Goal: Task Accomplishment & Management: Use online tool/utility

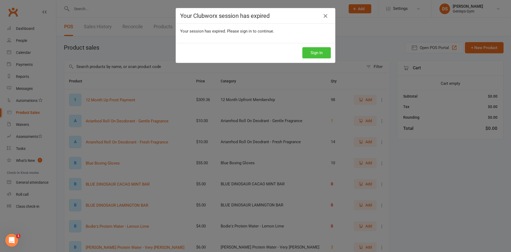
click at [309, 54] on button "Sign In" at bounding box center [316, 52] width 28 height 11
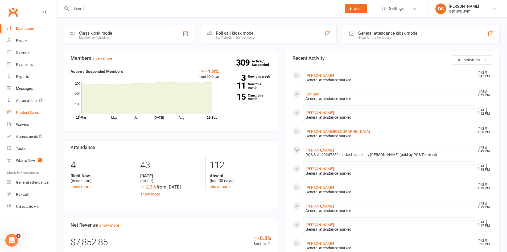
click at [31, 116] on link "Product Sales" at bounding box center [31, 112] width 49 height 12
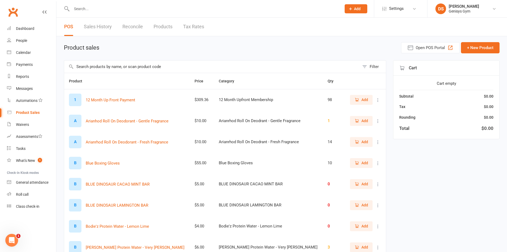
click at [104, 26] on link "Sales History" at bounding box center [98, 27] width 28 height 18
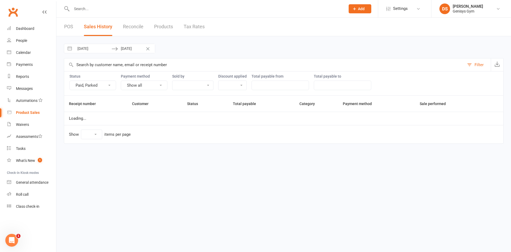
select select "25"
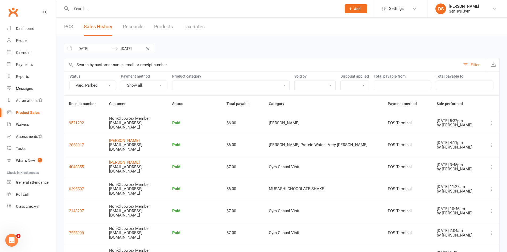
click at [71, 49] on button "Interact with the calendar and add the check-in date for your trip." at bounding box center [70, 48] width 10 height 9
select select "7"
select select "2025"
select select "8"
select select "2025"
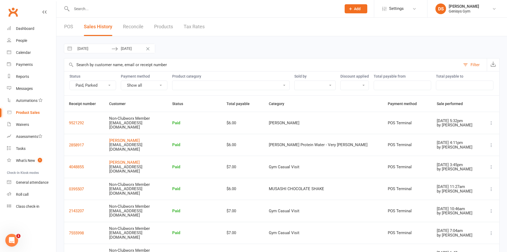
select select "9"
select select "2025"
select select "10"
select select "2025"
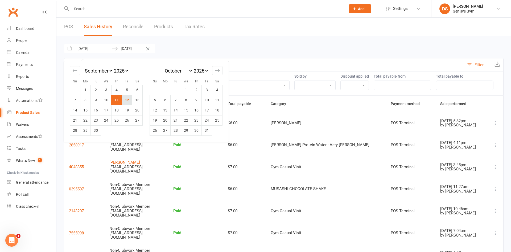
click at [125, 100] on td "12" at bounding box center [127, 100] width 10 height 10
type input "12 Sep 2025"
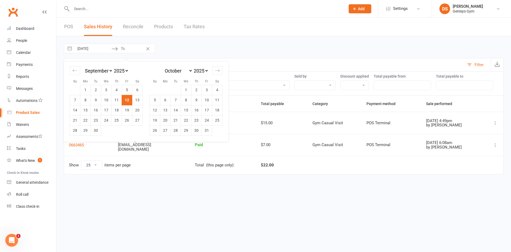
click at [125, 97] on td "12" at bounding box center [127, 100] width 10 height 10
type input "12 Sep 2025"
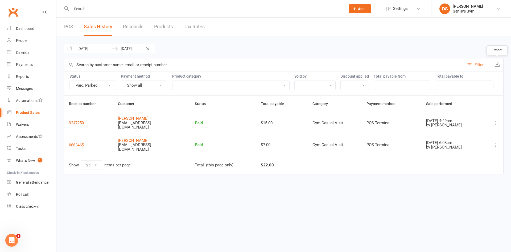
click at [500, 67] on button "button" at bounding box center [497, 64] width 13 height 13
click at [22, 76] on div "Reports" at bounding box center [22, 76] width 13 height 4
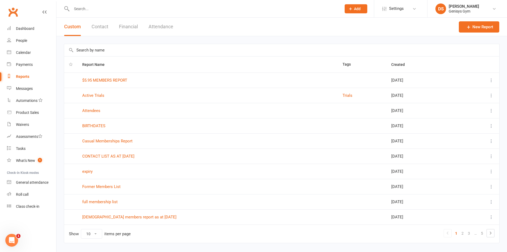
drag, startPoint x: 128, startPoint y: 28, endPoint x: 127, endPoint y: 33, distance: 4.6
click at [128, 29] on button "Financial" at bounding box center [128, 27] width 19 height 18
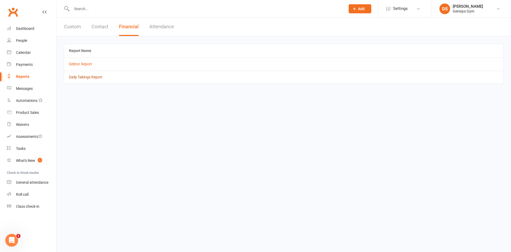
click at [89, 77] on link "Daily Takings Report" at bounding box center [86, 77] width 34 height 4
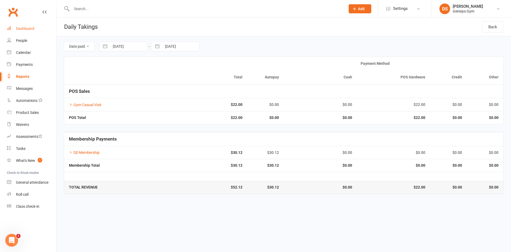
click at [38, 30] on link "Dashboard" at bounding box center [31, 29] width 49 height 12
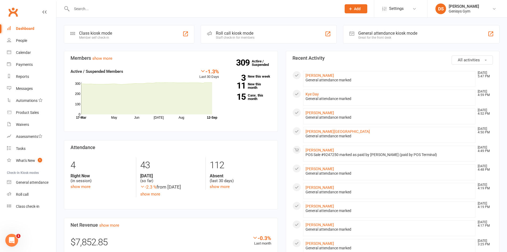
click at [491, 36] on div at bounding box center [491, 34] width 6 height 6
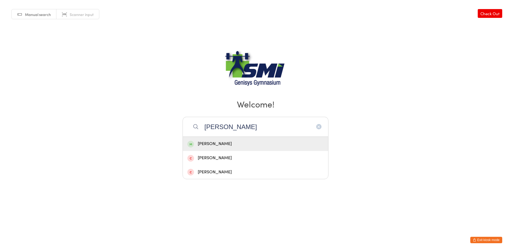
type input "lois"
click at [207, 146] on div "Lois Rolfe" at bounding box center [255, 143] width 136 height 7
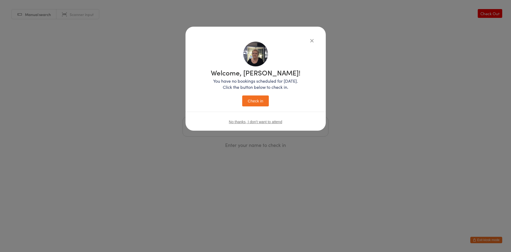
click at [264, 102] on button "Check in" at bounding box center [255, 100] width 27 height 11
